Goal: Task Accomplishment & Management: Manage account settings

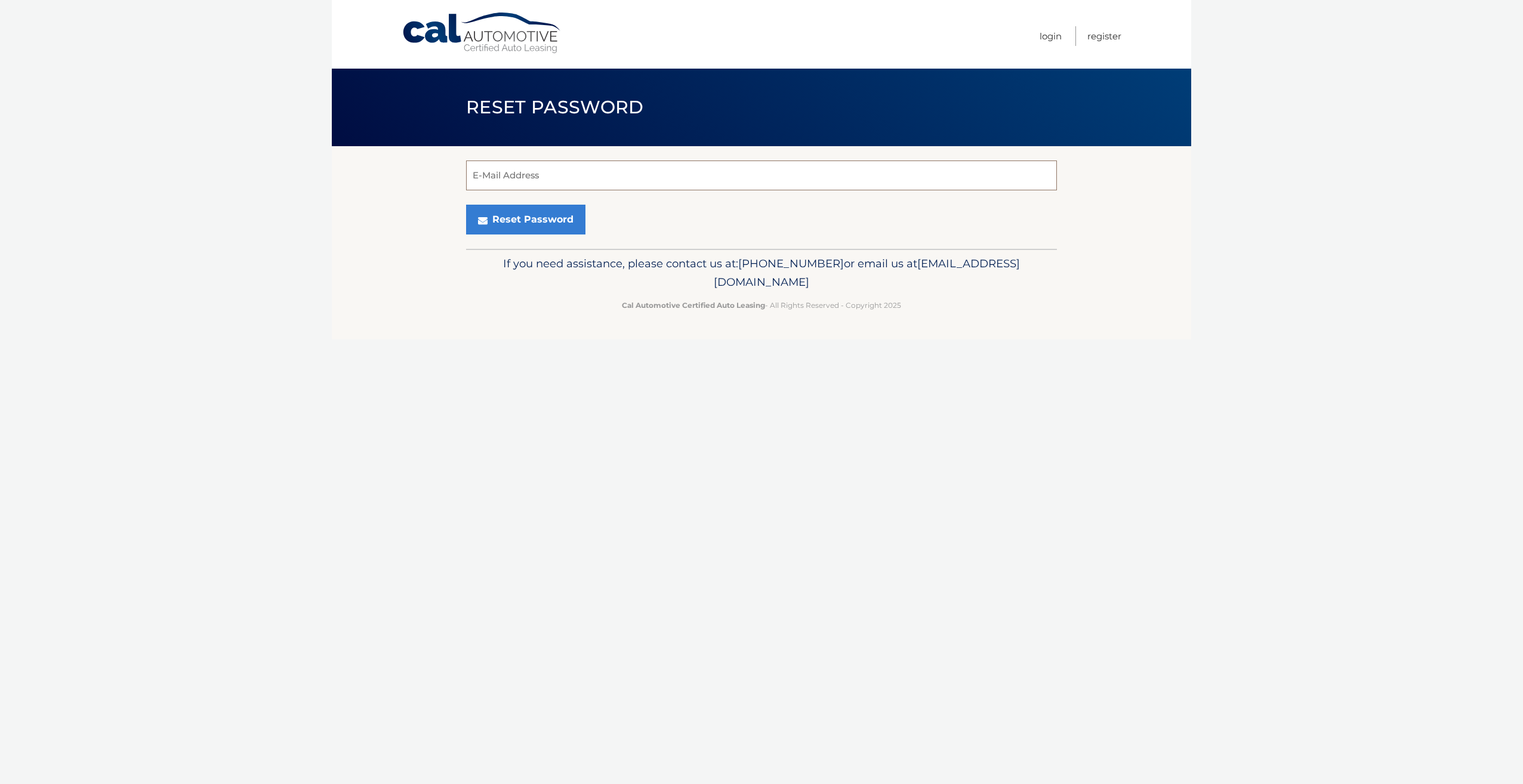
click at [549, 179] on input "E-Mail Address" at bounding box center [762, 176] width 591 height 30
type input "arbitratorpfeffer@gmail.com"
click at [531, 220] on button "Reset Password" at bounding box center [526, 219] width 119 height 30
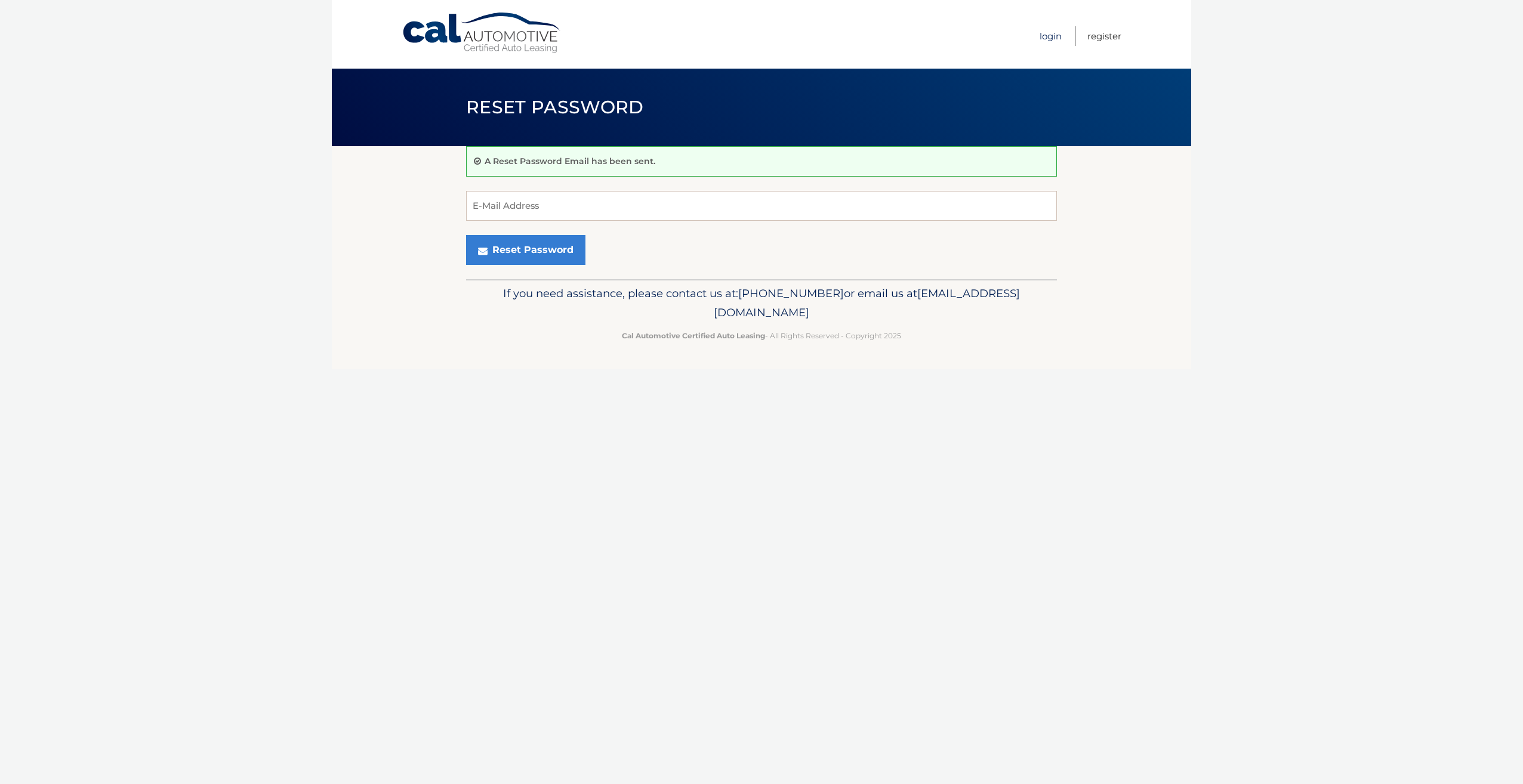
click at [1056, 37] on link "Login" at bounding box center [1051, 36] width 22 height 20
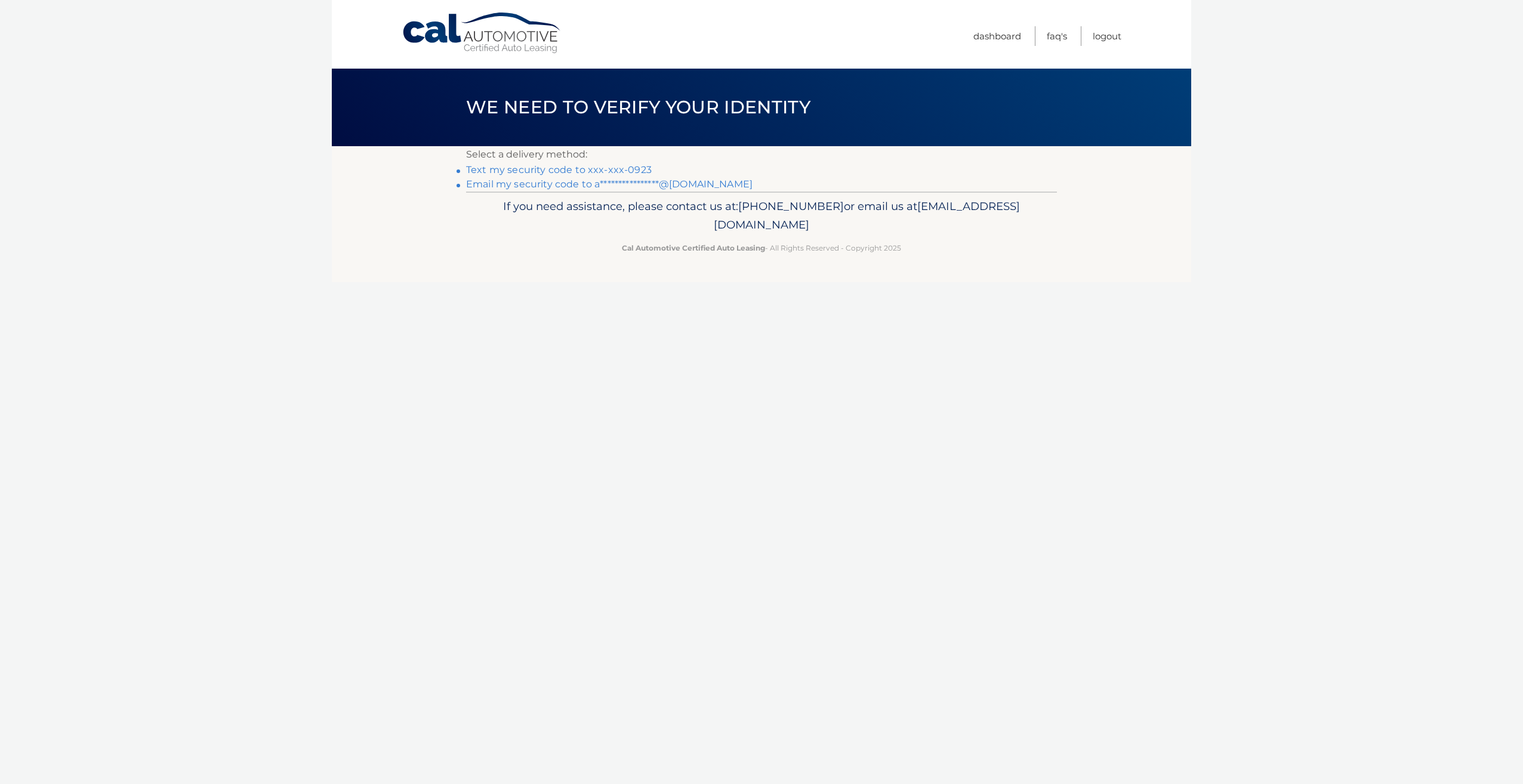
click at [578, 170] on link "Text my security code to xxx-xxx-0923" at bounding box center [559, 170] width 185 height 11
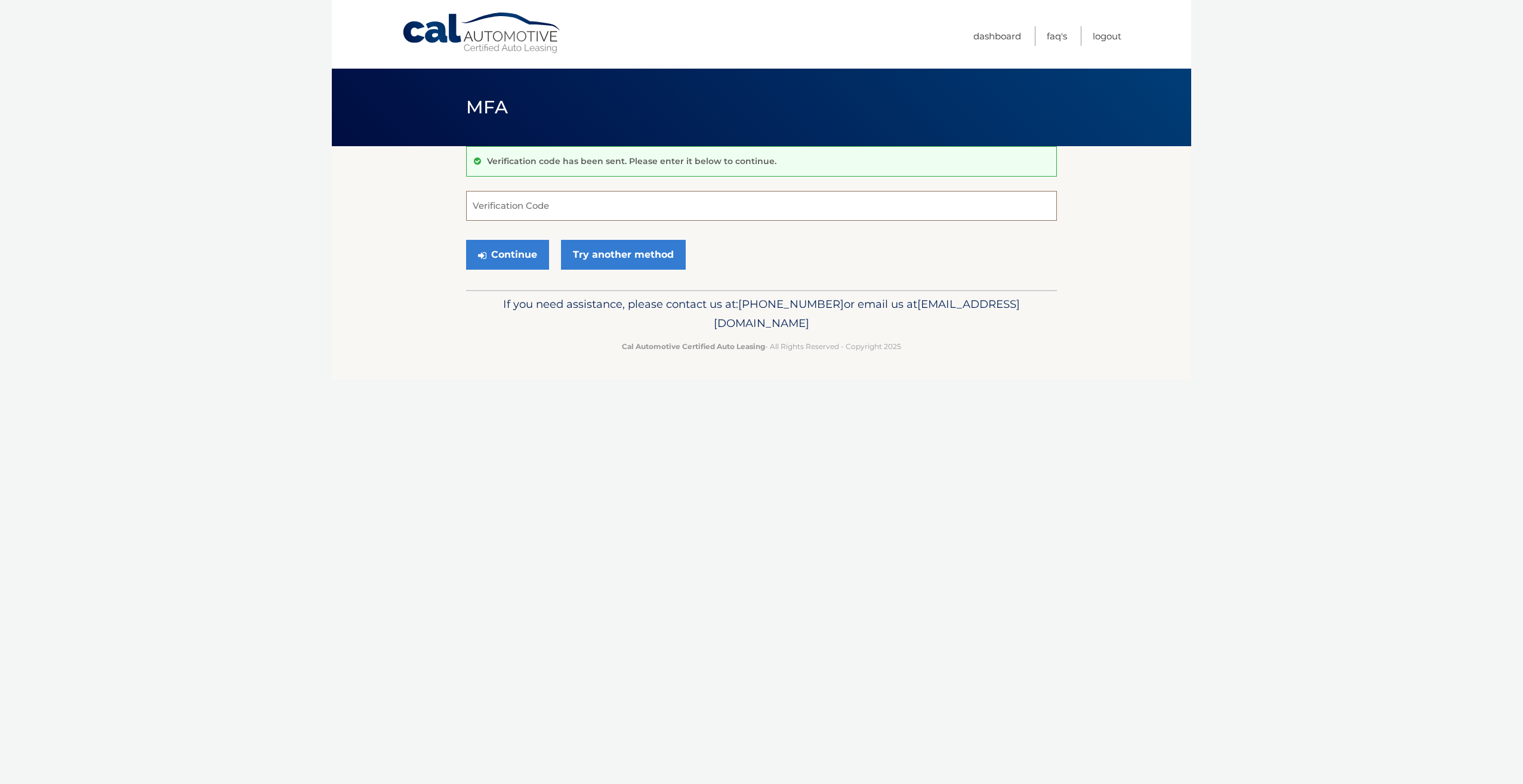
click at [505, 202] on input "Verification Code" at bounding box center [762, 206] width 591 height 30
type input "631292"
click at [513, 256] on button "Continue" at bounding box center [508, 255] width 83 height 30
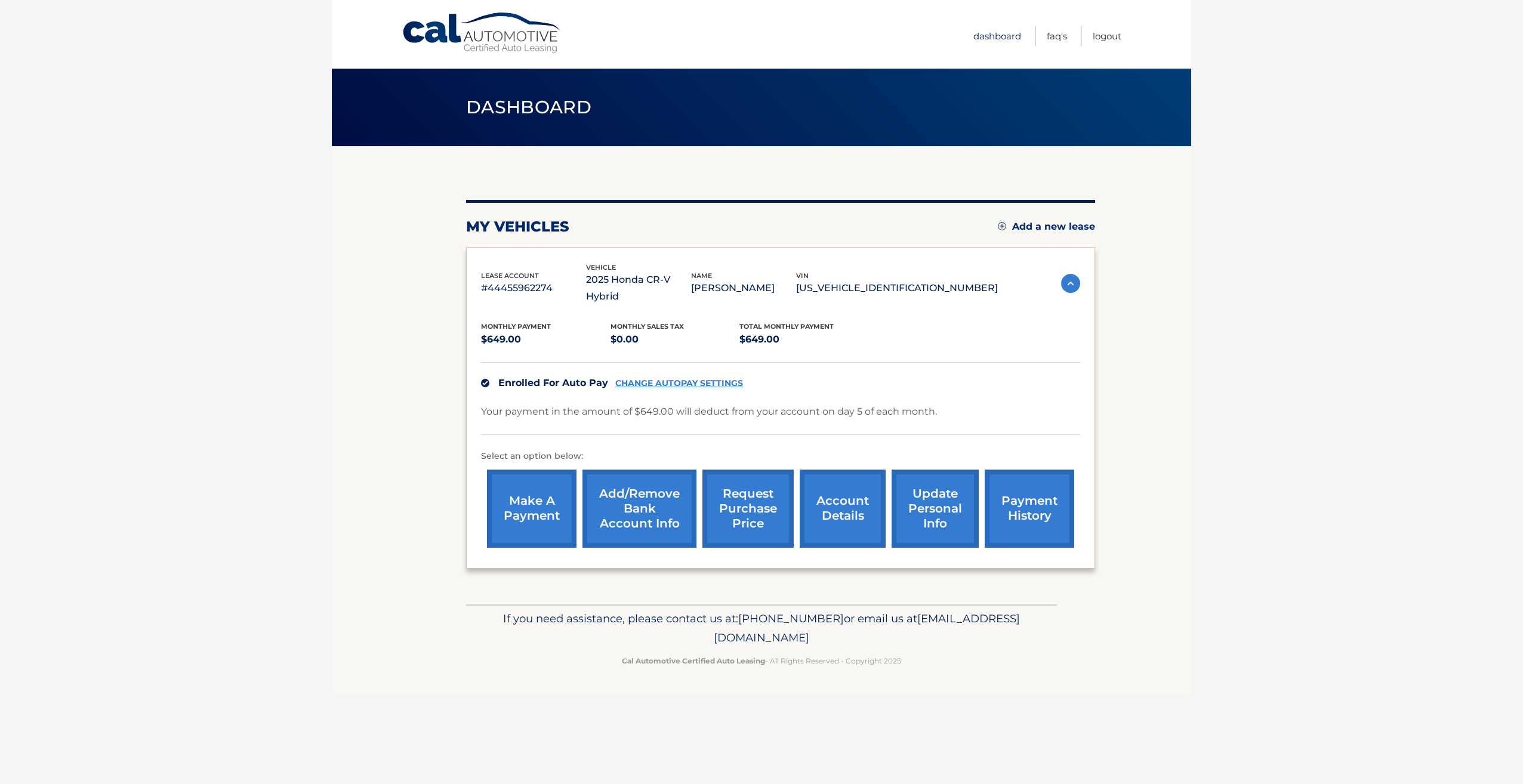
click at [998, 37] on link "Dashboard" at bounding box center [997, 36] width 48 height 20
click at [850, 489] on link "account details" at bounding box center [842, 508] width 86 height 78
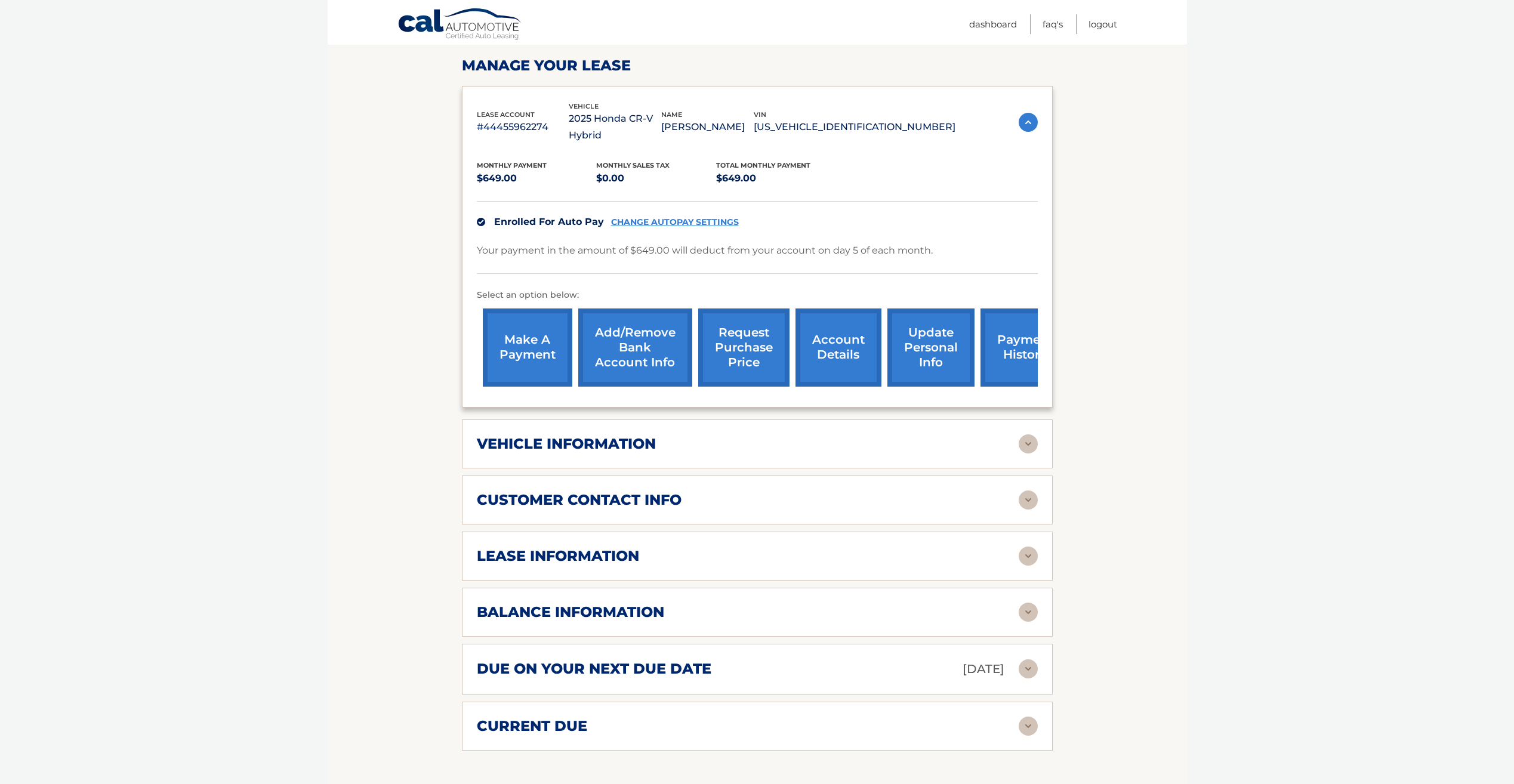
scroll to position [176, 0]
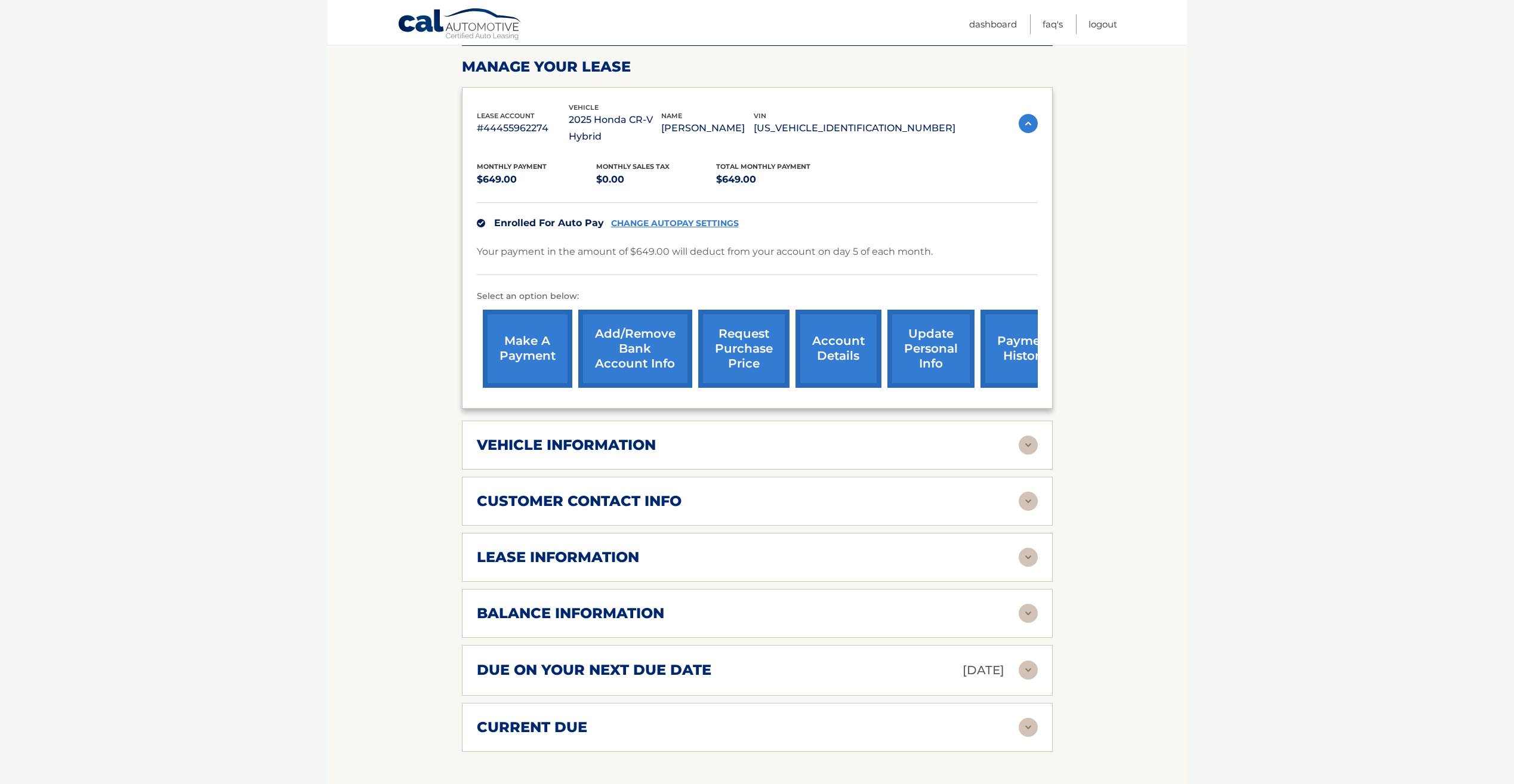
click at [1031, 436] on img at bounding box center [1028, 445] width 19 height 19
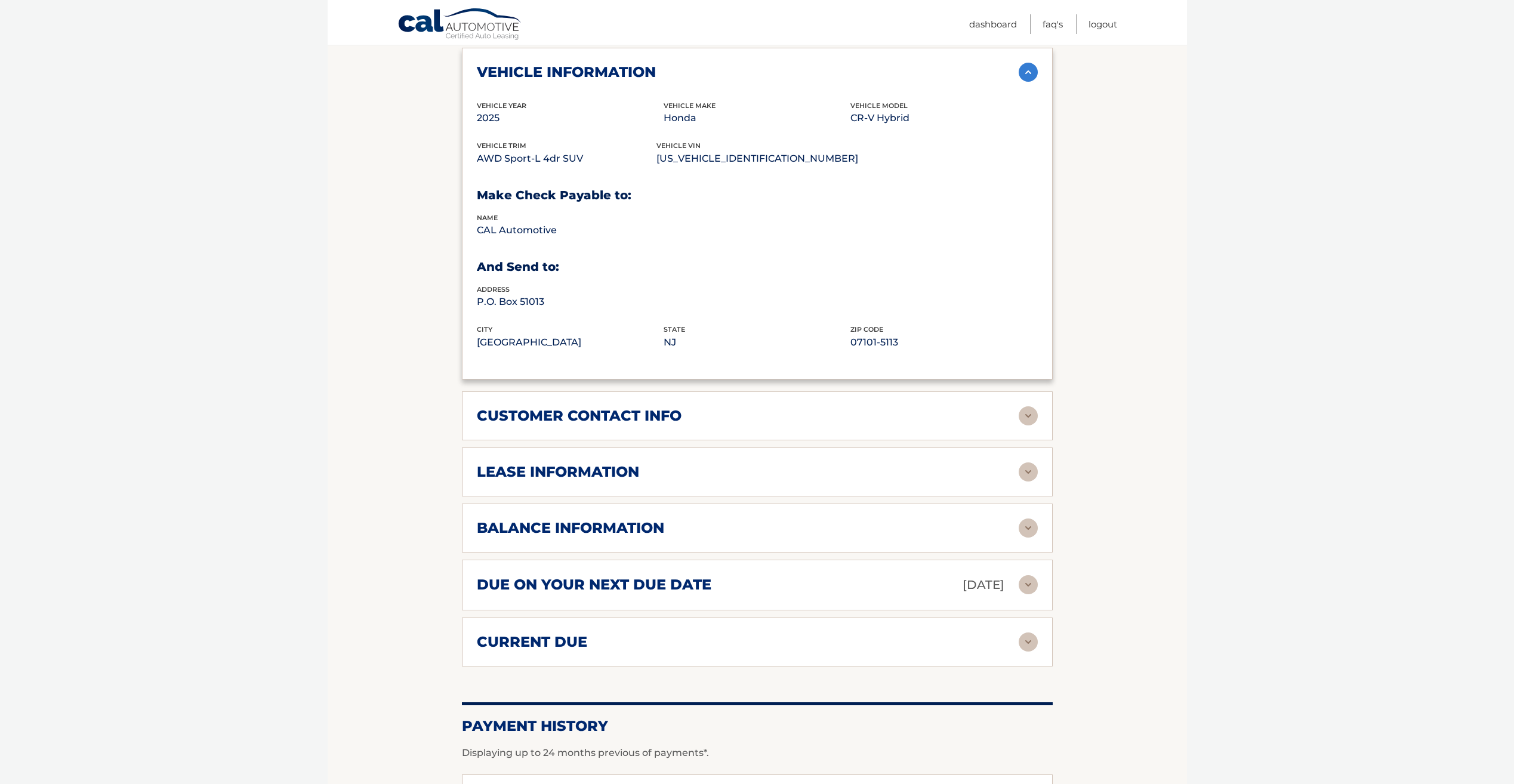
scroll to position [593, 0]
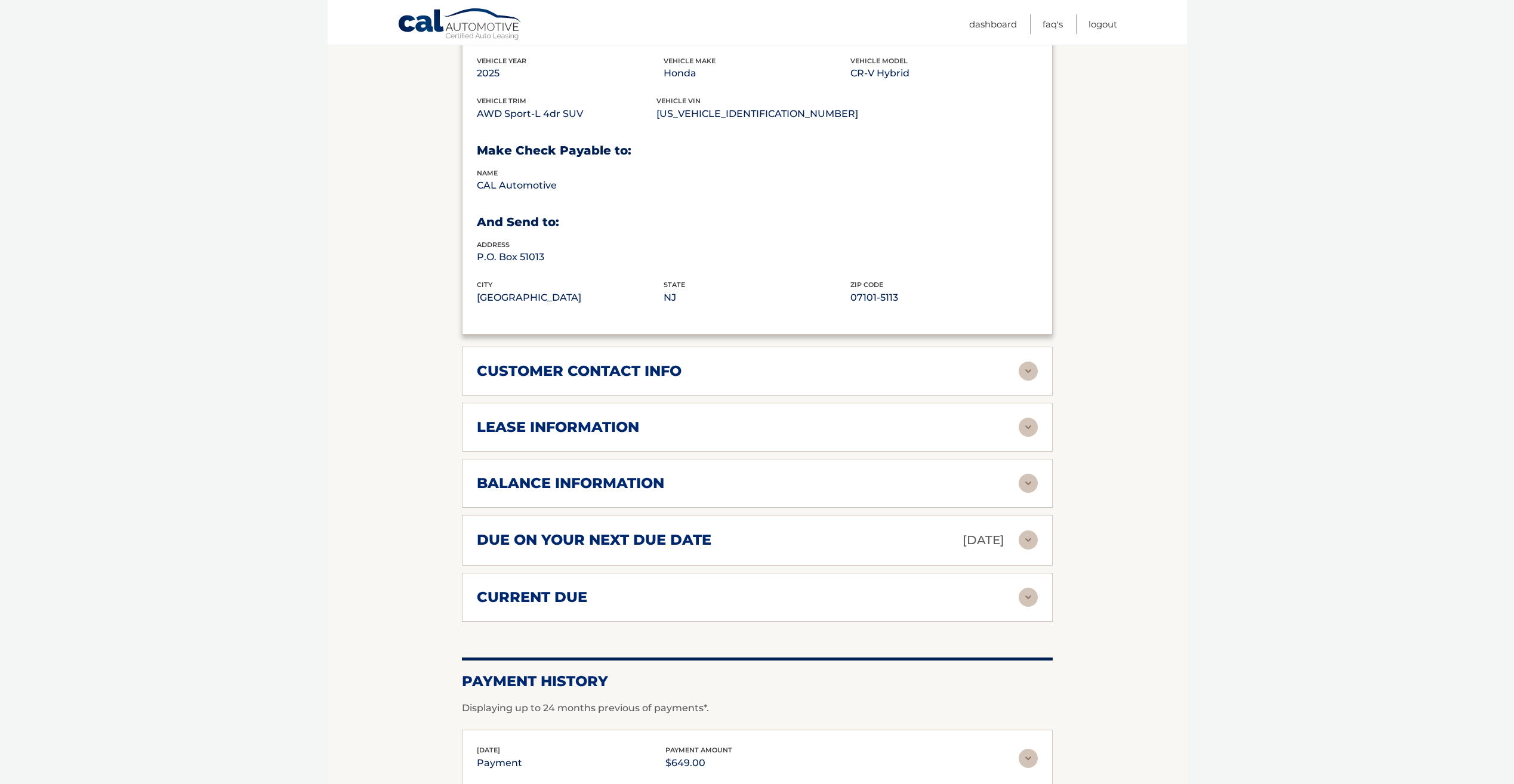
click at [1032, 418] on img at bounding box center [1028, 427] width 19 height 19
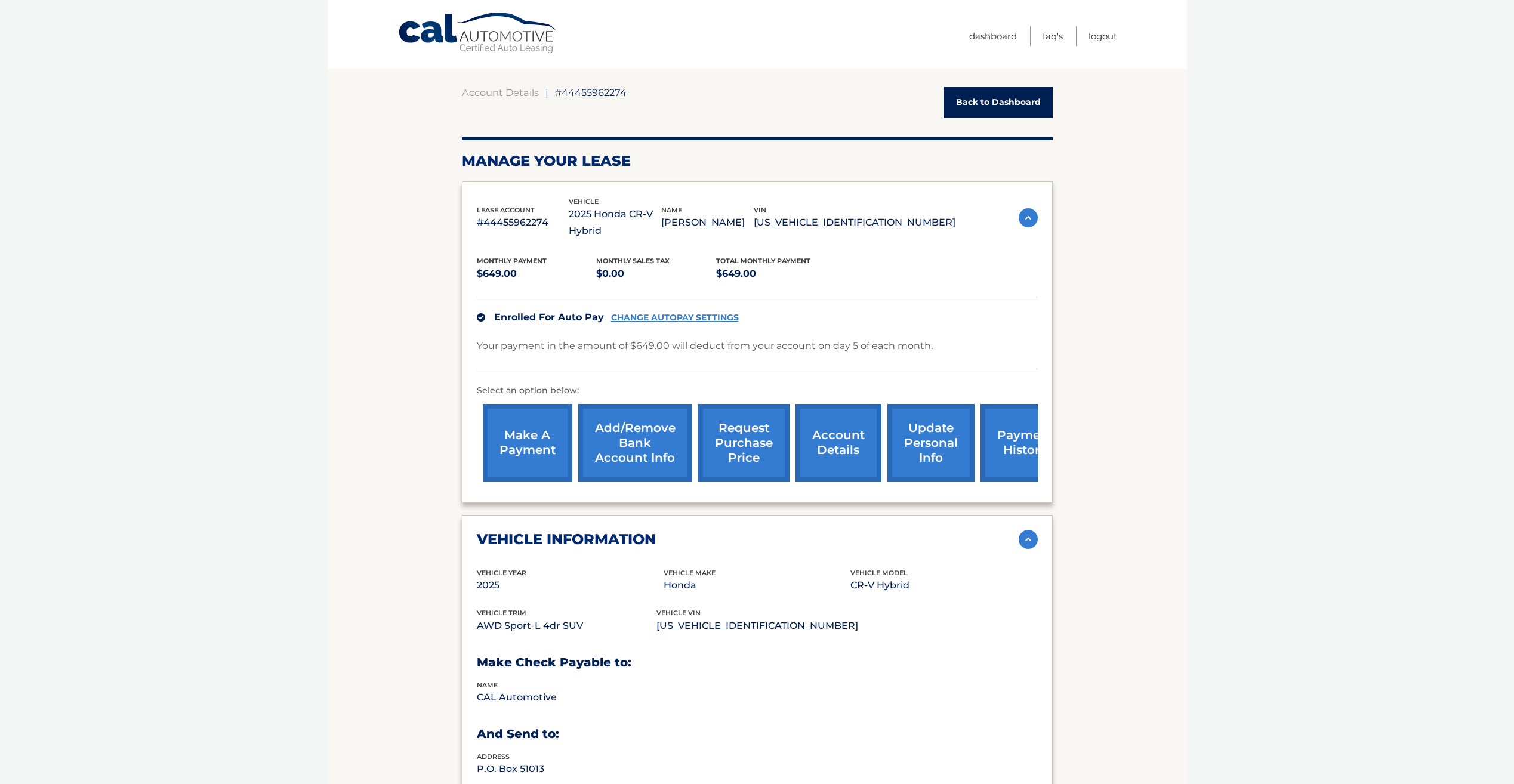
scroll to position [0, 0]
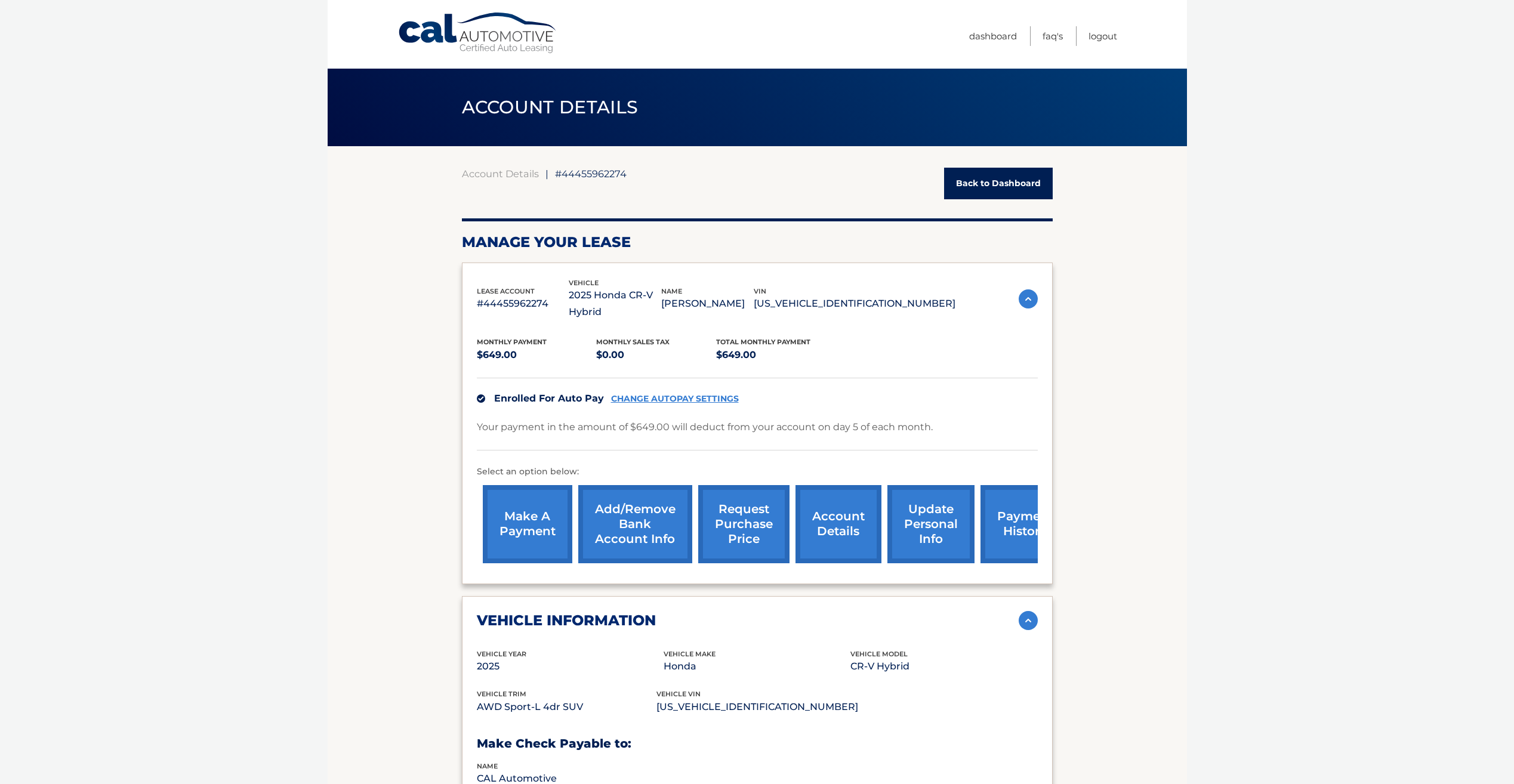
click at [928, 510] on link "update personal info" at bounding box center [931, 524] width 87 height 78
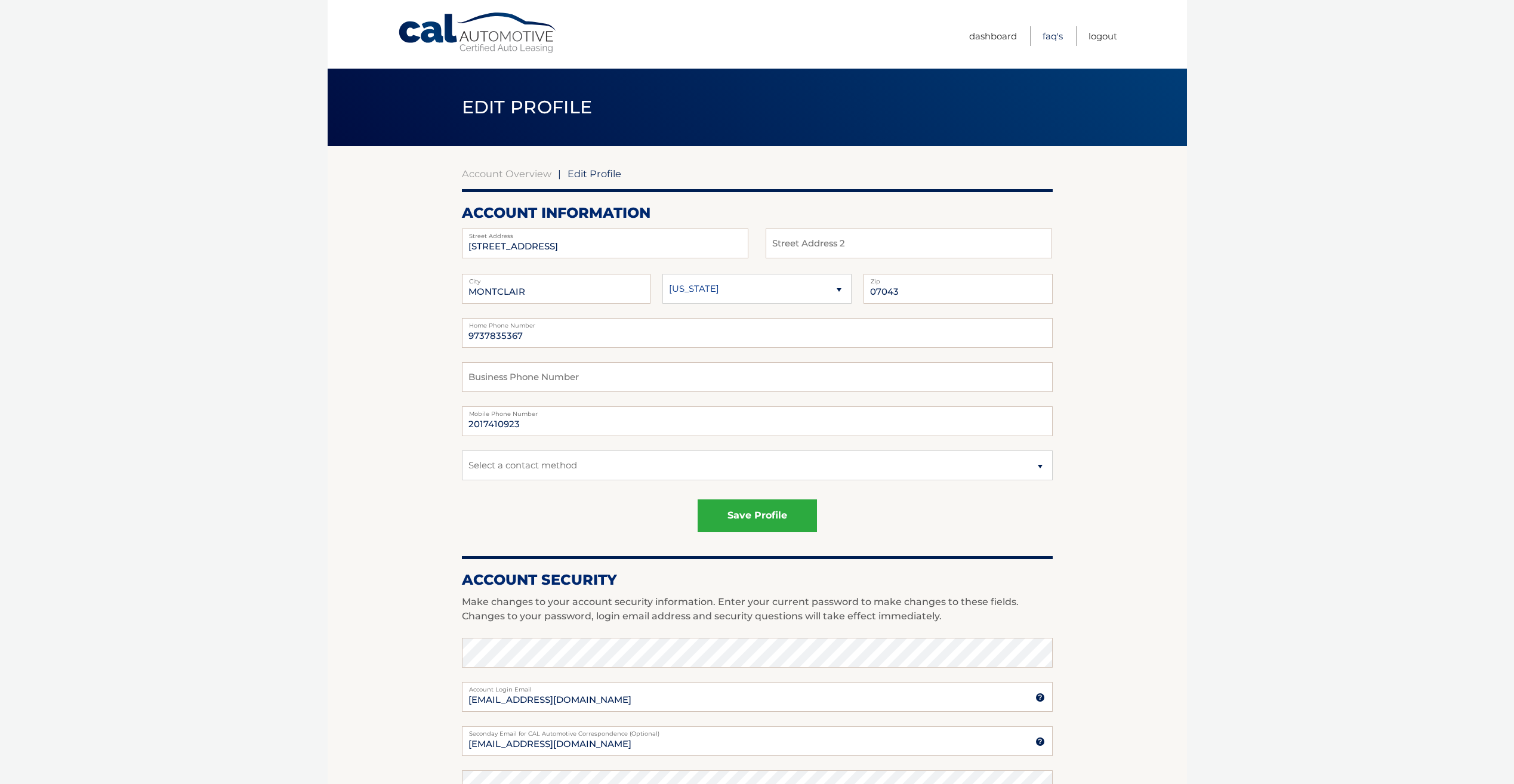
click at [1049, 35] on link "FAQ's" at bounding box center [1053, 36] width 20 height 20
